Goal: Entertainment & Leisure: Consume media (video, audio)

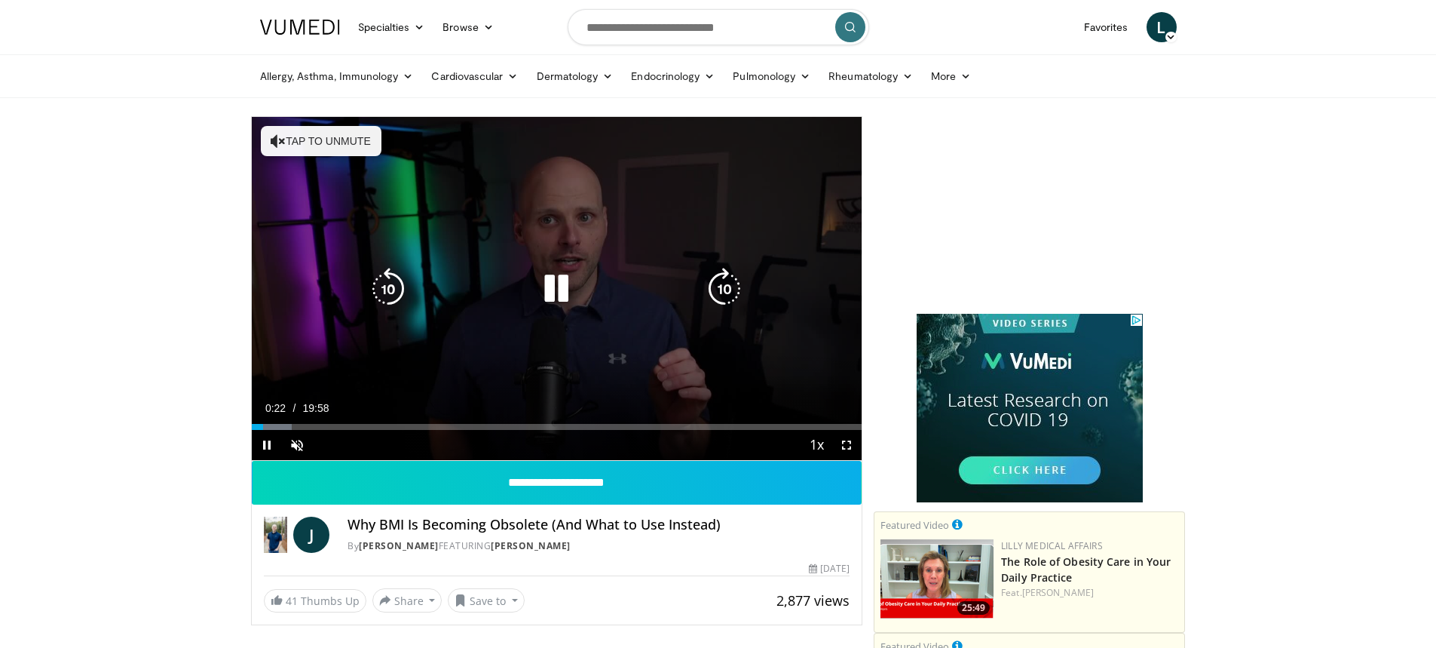
drag, startPoint x: 556, startPoint y: 289, endPoint x: 567, endPoint y: 348, distance: 59.9
click at [568, 348] on div "10 seconds Tap to unmute" at bounding box center [557, 288] width 611 height 343
click at [556, 287] on icon "Video Player" at bounding box center [556, 289] width 42 height 42
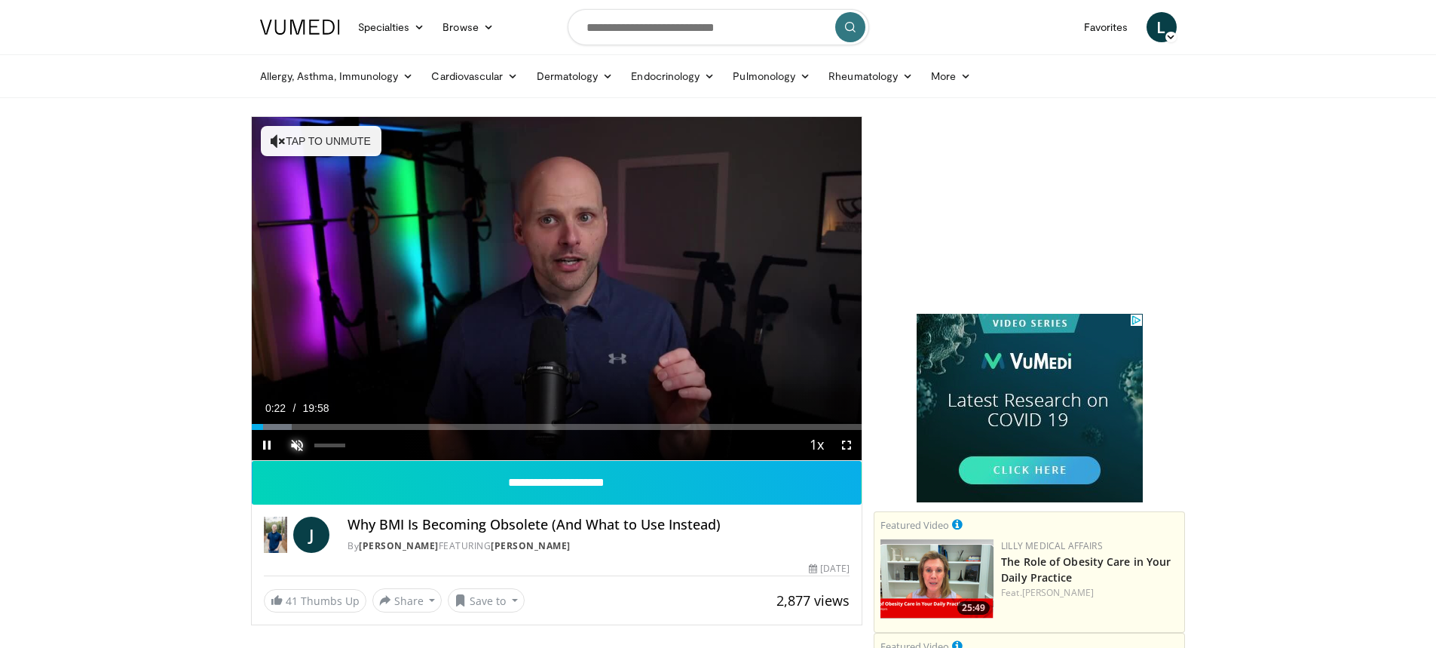
click at [302, 443] on span "Video Player" at bounding box center [297, 445] width 30 height 30
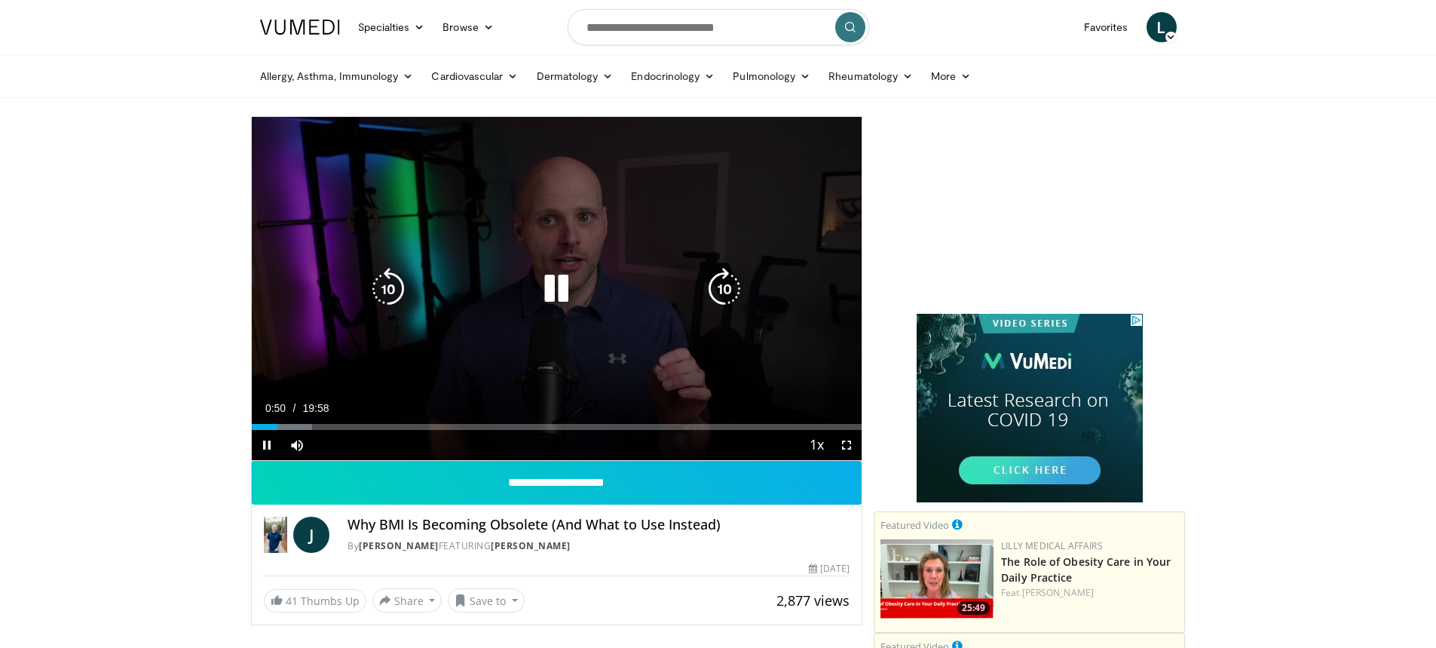
drag, startPoint x: 559, startPoint y: 277, endPoint x: 555, endPoint y: 290, distance: 13.6
click at [558, 283] on icon "Video Player" at bounding box center [556, 289] width 42 height 42
